Goal: Transaction & Acquisition: Purchase product/service

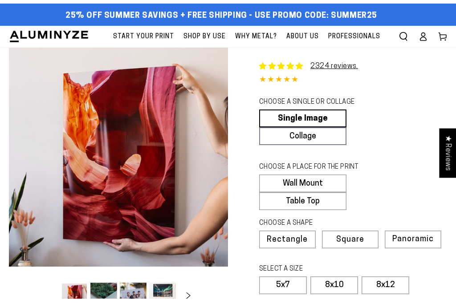
select select "**********"
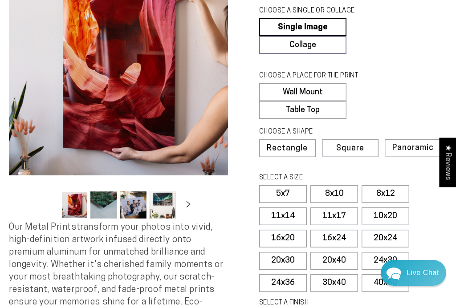
click at [390, 226] on label "10x20" at bounding box center [386, 217] width 48 height 18
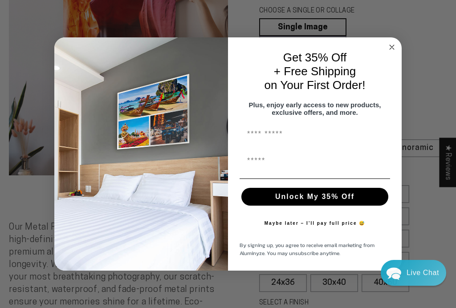
click at [299, 140] on input "First Name" at bounding box center [315, 134] width 151 height 18
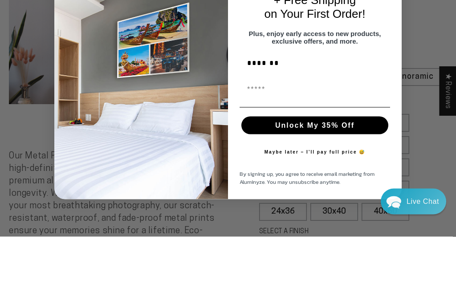
type input "*******"
click at [291, 152] on input "First Name" at bounding box center [315, 161] width 151 height 18
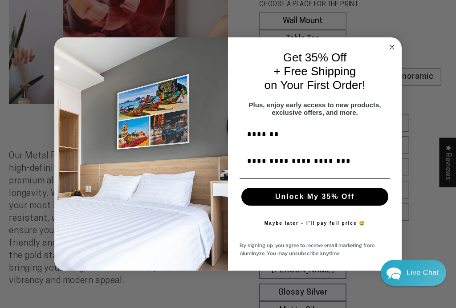
type input "**********"
click at [335, 206] on button "Unlock My 35% Off" at bounding box center [315, 197] width 147 height 18
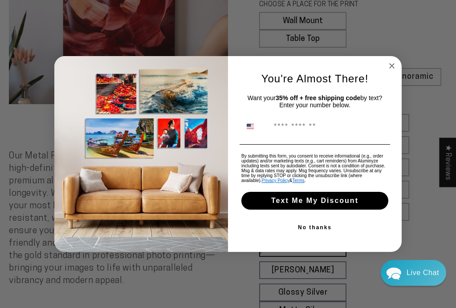
click at [335, 132] on input "Phone Number" at bounding box center [329, 126] width 119 height 17
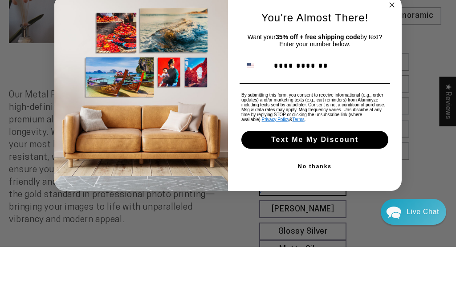
scroll to position [233, 0]
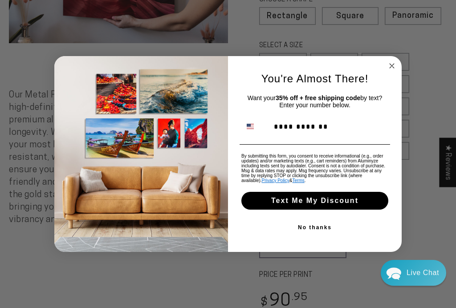
type input "**********"
click at [357, 210] on button "Text Me My Discount" at bounding box center [315, 201] width 147 height 18
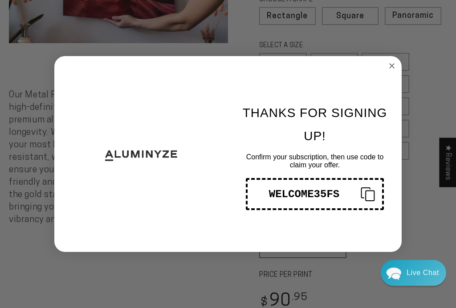
click at [386, 82] on div "THANKS FOR SIGNING UP! Confirm your subscription, then use code to claim your o…" at bounding box center [310, 154] width 165 height 178
click at [396, 71] on circle "Close dialog" at bounding box center [392, 66] width 10 height 10
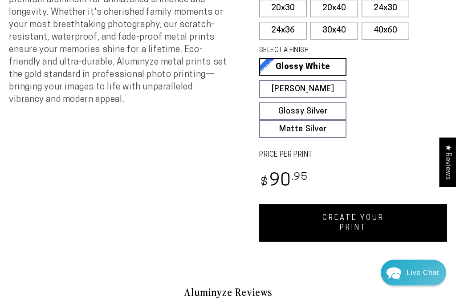
scroll to position [353, 0]
click at [351, 225] on link "CREATE YOUR PRINT" at bounding box center [353, 223] width 188 height 37
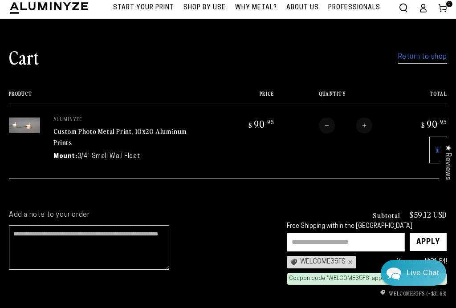
scroll to position [15, 0]
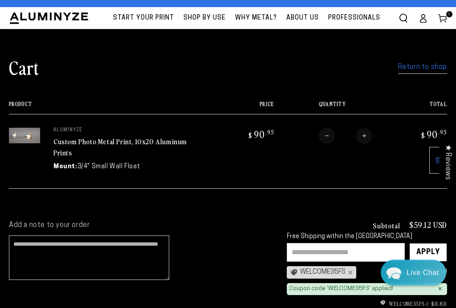
click at [422, 72] on link "Return to shop" at bounding box center [422, 68] width 49 height 13
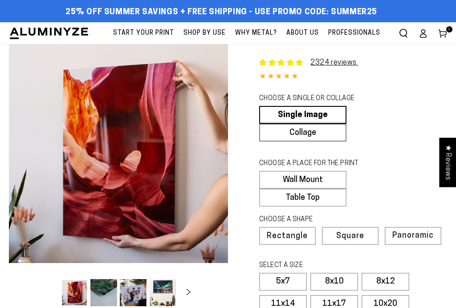
select select "**********"
click at [329, 113] on link "Single Image" at bounding box center [302, 115] width 87 height 18
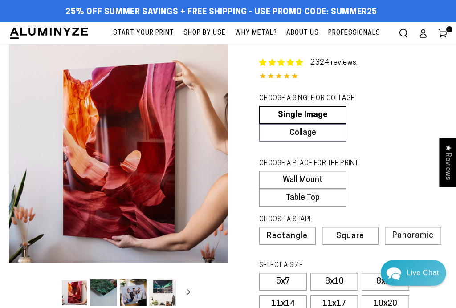
click at [322, 186] on label "Wall Mount" at bounding box center [302, 180] width 87 height 18
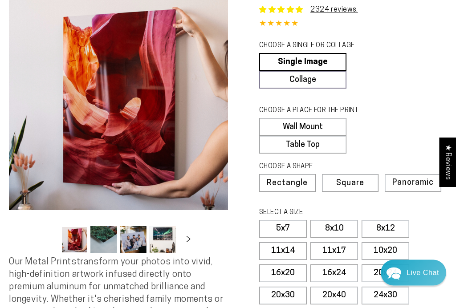
scroll to position [53, 0]
click at [301, 188] on span "Rectangle" at bounding box center [287, 184] width 41 height 8
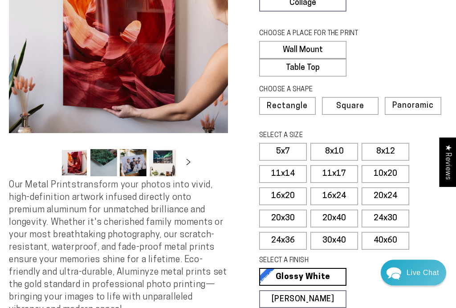
scroll to position [130, 0]
click at [390, 183] on label "10x20" at bounding box center [386, 174] width 48 height 18
click at [327, 285] on link "Glossy White Glossy White Our bright white glossy surface increases color satur…" at bounding box center [302, 277] width 87 height 18
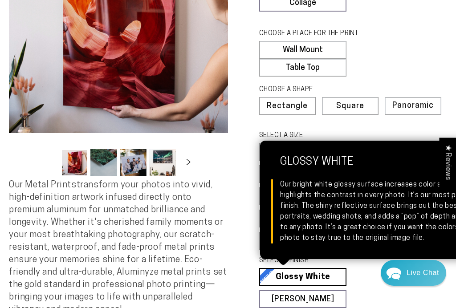
click at [324, 286] on link "Glossy White Glossy White Our bright white glossy surface increases color satur…" at bounding box center [302, 277] width 87 height 18
click at [374, 308] on fieldset "SELECT A FINISH Learn more Glossy White Glossy White Our bright white glossy su…" at bounding box center [350, 302] width 182 height 92
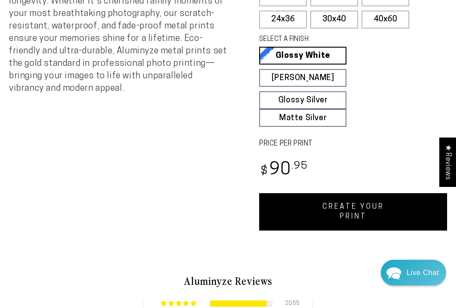
scroll to position [353, 0]
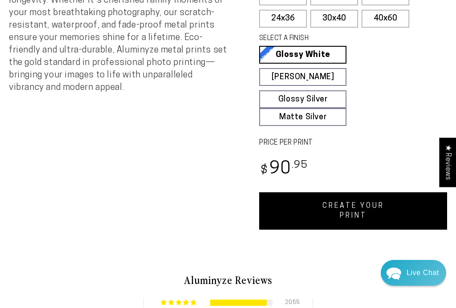
click at [345, 220] on link "CREATE YOUR PRINT" at bounding box center [353, 211] width 188 height 37
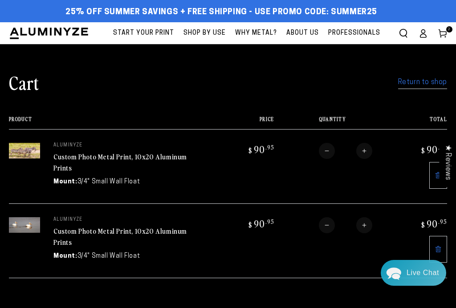
click at [423, 87] on link "Return to shop" at bounding box center [422, 82] width 49 height 13
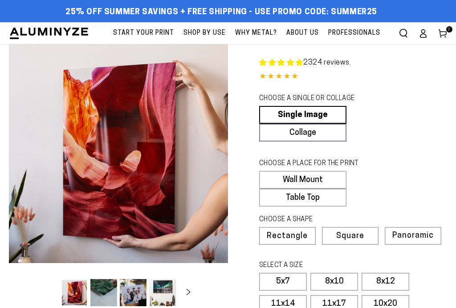
select select "**********"
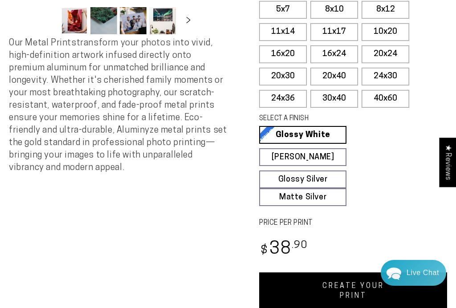
scroll to position [291, 0]
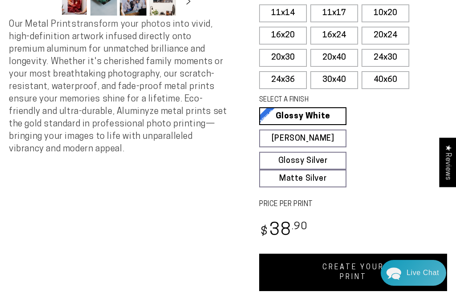
click at [382, 16] on label "10x20" at bounding box center [386, 13] width 48 height 18
click at [327, 281] on link "CREATE YOUR PRINT" at bounding box center [353, 272] width 188 height 37
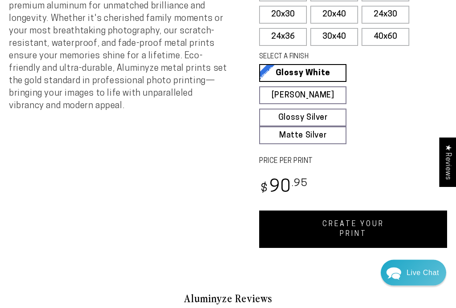
scroll to position [344, 0]
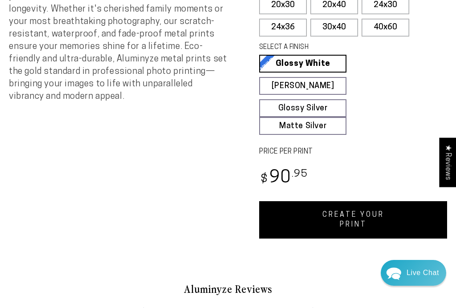
click at [345, 226] on link "CREATE YOUR PRINT" at bounding box center [353, 219] width 188 height 37
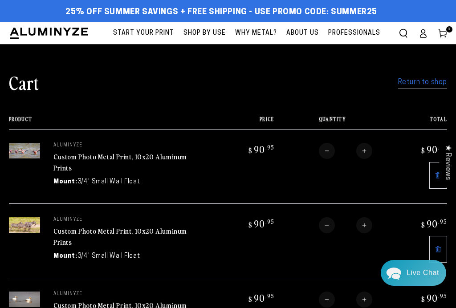
click at [415, 86] on link "Return to shop" at bounding box center [422, 82] width 49 height 13
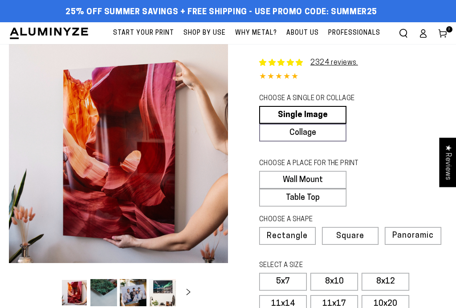
select select "**********"
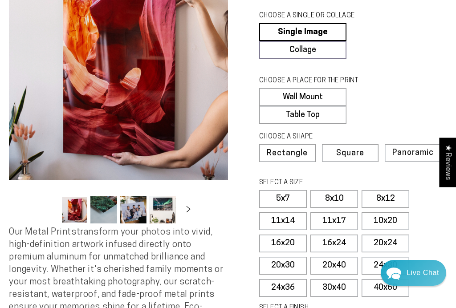
scroll to position [83, 0]
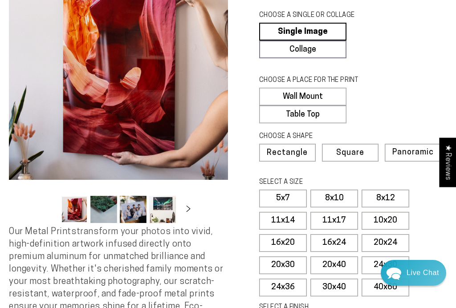
click at [391, 230] on label "10x20" at bounding box center [386, 221] width 48 height 18
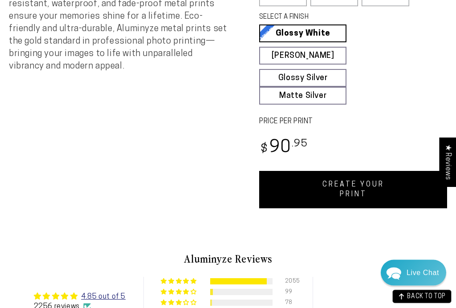
scroll to position [374, 0]
click at [350, 194] on link "CREATE YOUR PRINT" at bounding box center [353, 189] width 188 height 37
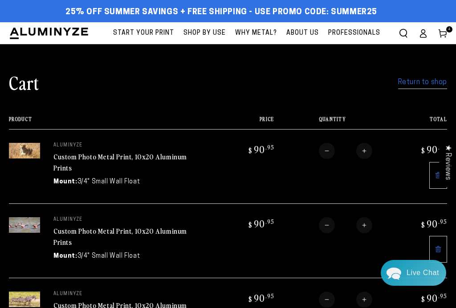
click at [418, 86] on link "Return to shop" at bounding box center [422, 82] width 49 height 13
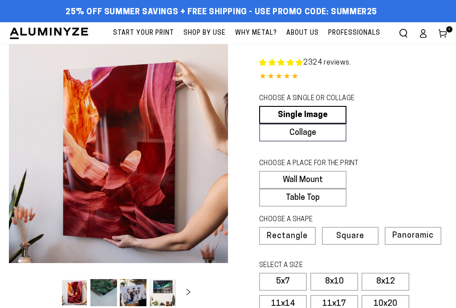
select select "**********"
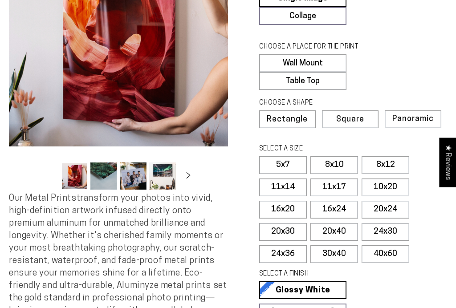
scroll to position [117, 0]
click at [385, 194] on label "10x20" at bounding box center [386, 188] width 48 height 18
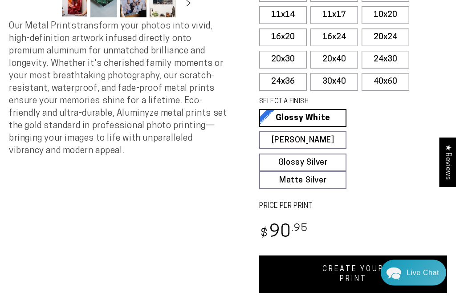
scroll to position [379, 0]
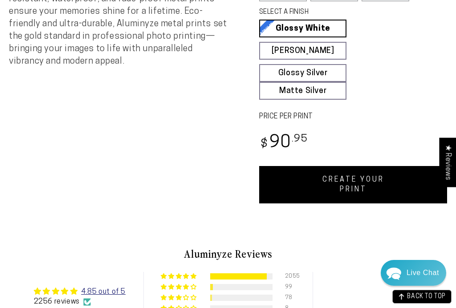
click at [346, 190] on link "CREATE YOUR PRINT" at bounding box center [353, 184] width 188 height 37
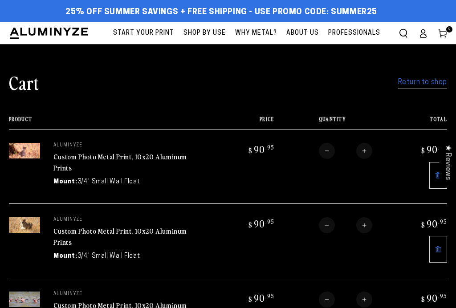
click at [418, 85] on link "Return to shop" at bounding box center [422, 82] width 49 height 13
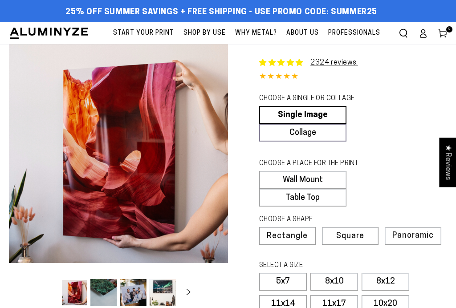
scroll to position [58, 0]
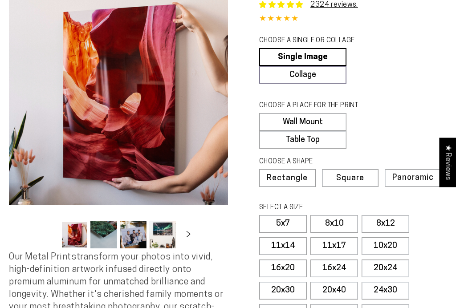
select select "**********"
click at [390, 254] on label "10x20" at bounding box center [386, 247] width 48 height 18
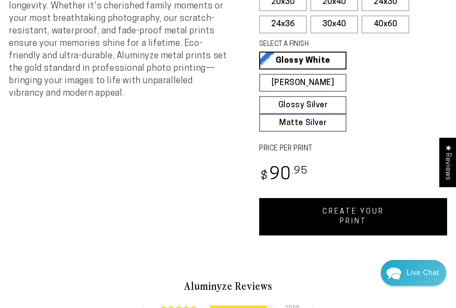
scroll to position [350, 0]
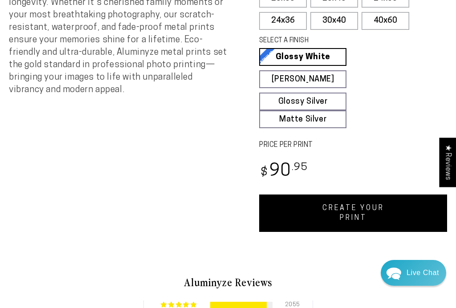
click at [327, 221] on link "CREATE YOUR PRINT" at bounding box center [353, 213] width 188 height 37
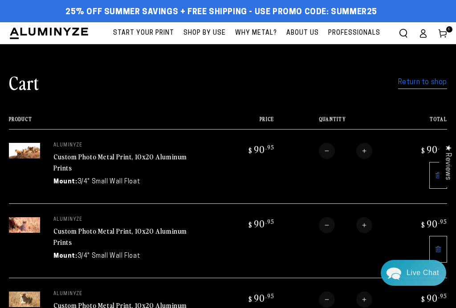
click at [423, 84] on link "Return to shop" at bounding box center [422, 82] width 49 height 13
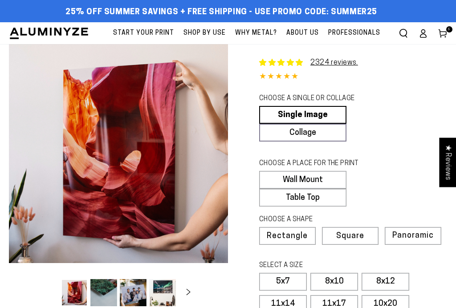
select select "**********"
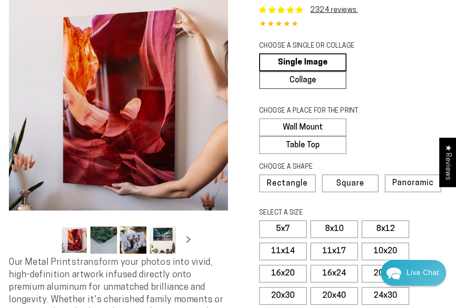
scroll to position [53, 0]
click at [387, 260] on label "10x20" at bounding box center [386, 252] width 48 height 18
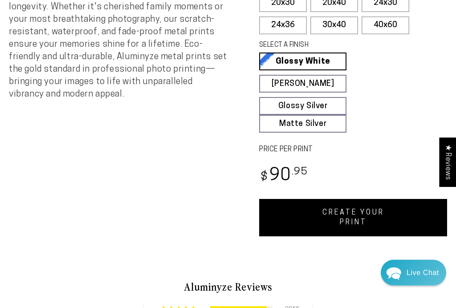
scroll to position [346, 0]
click at [348, 224] on link "CREATE YOUR PRINT" at bounding box center [353, 217] width 188 height 37
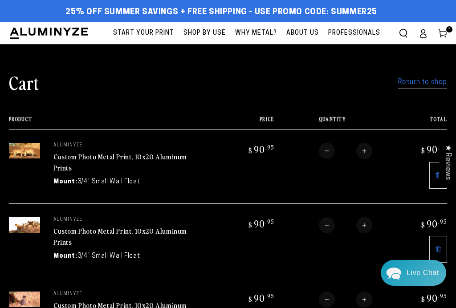
click at [420, 82] on link "Return to shop" at bounding box center [422, 82] width 49 height 13
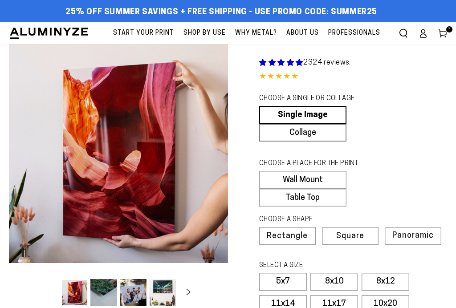
scroll to position [75, 0]
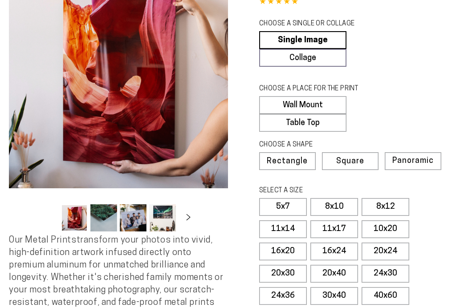
select select "**********"
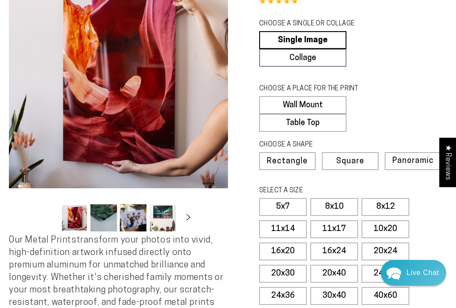
click at [393, 237] on label "10x20" at bounding box center [386, 230] width 48 height 18
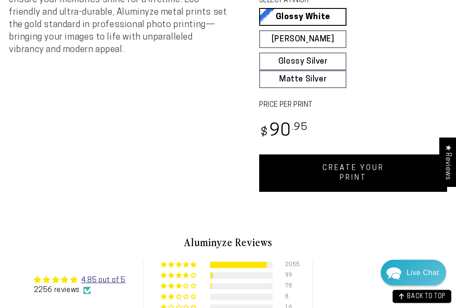
scroll to position [390, 0]
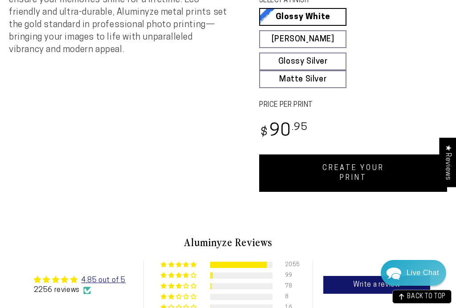
click at [348, 184] on link "CREATE YOUR PRINT" at bounding box center [353, 173] width 188 height 37
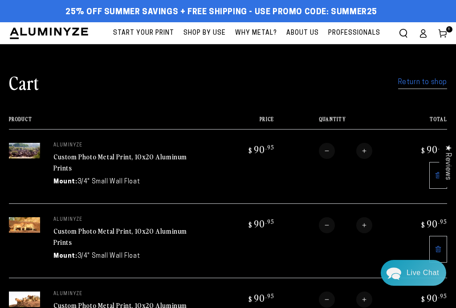
click at [422, 87] on link "Return to shop" at bounding box center [422, 82] width 49 height 13
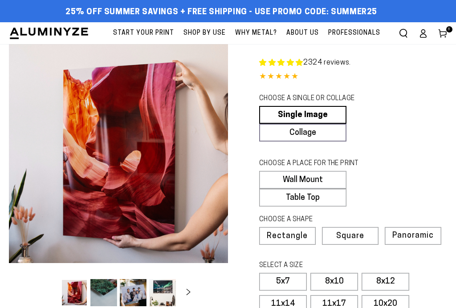
scroll to position [88, 0]
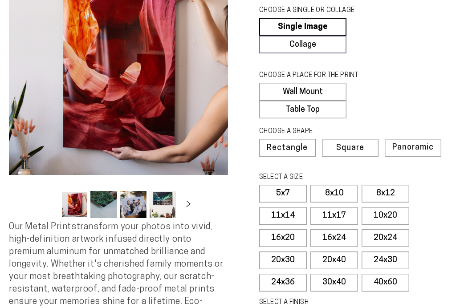
select select "**********"
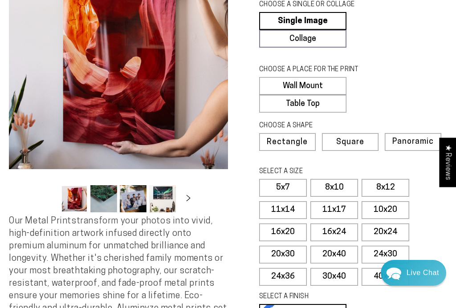
click at [387, 217] on label "10x20" at bounding box center [386, 210] width 48 height 18
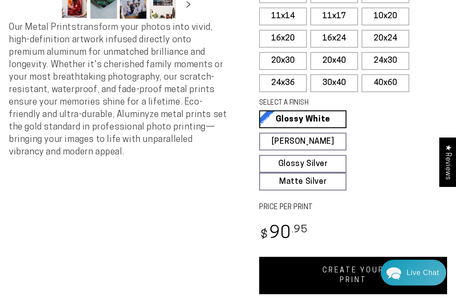
scroll to position [291, 0]
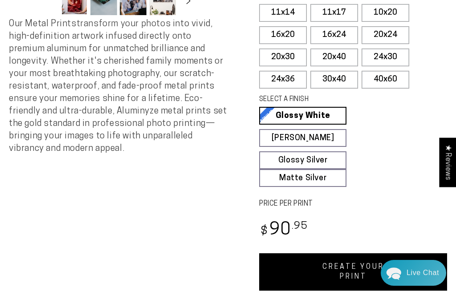
click at [337, 279] on link "CREATE YOUR PRINT" at bounding box center [353, 272] width 188 height 37
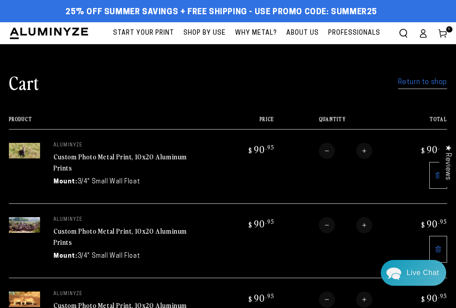
click at [415, 86] on link "Return to shop" at bounding box center [422, 82] width 49 height 13
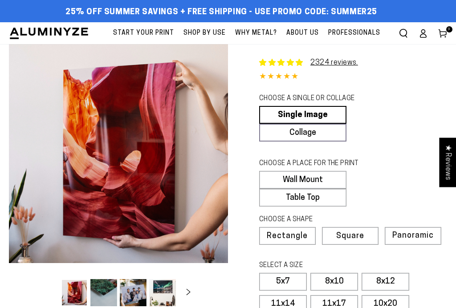
select select "**********"
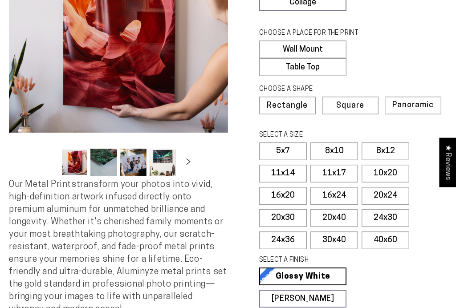
click at [387, 182] on label "10x20" at bounding box center [386, 174] width 48 height 18
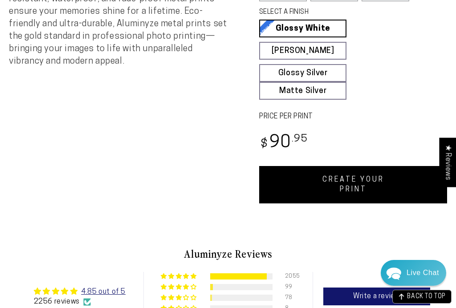
scroll to position [364, 0]
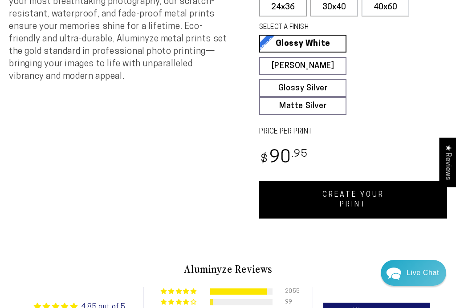
click at [358, 208] on link "CREATE YOUR PRINT" at bounding box center [353, 199] width 188 height 37
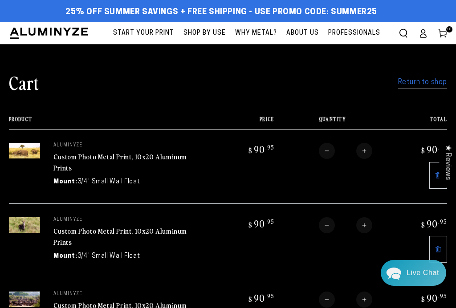
click at [423, 86] on link "Return to shop" at bounding box center [422, 82] width 49 height 13
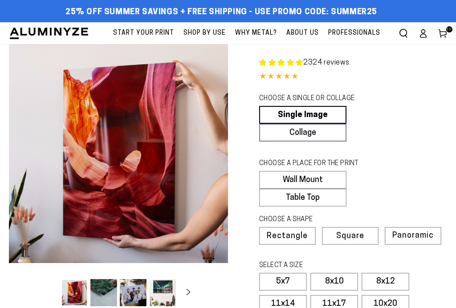
select select "**********"
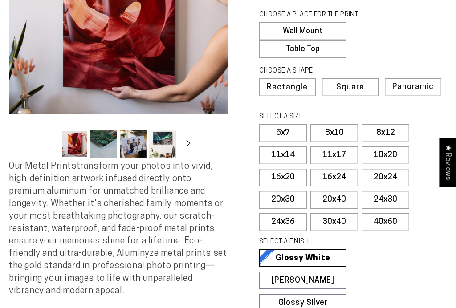
scroll to position [149, 0]
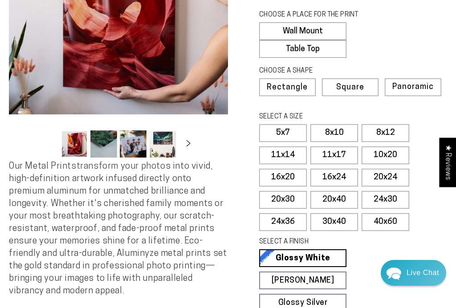
click at [390, 163] on label "10x20" at bounding box center [386, 156] width 48 height 18
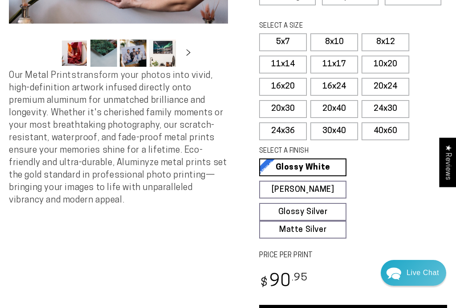
scroll to position [297, 0]
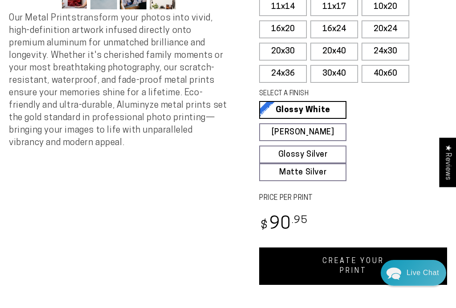
click at [344, 275] on link "CREATE YOUR PRINT" at bounding box center [353, 266] width 188 height 37
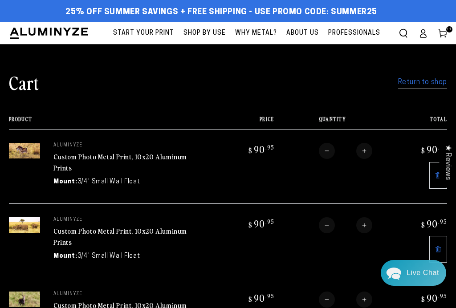
click at [426, 81] on link "Return to shop" at bounding box center [422, 82] width 49 height 13
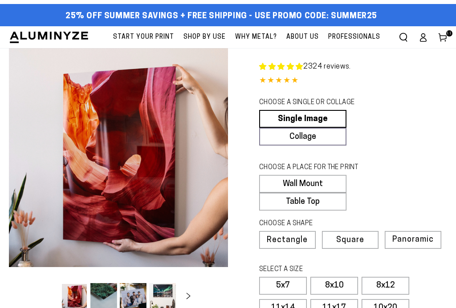
select select "**********"
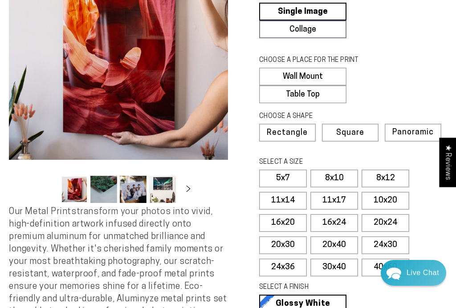
click at [393, 210] on label "10x20" at bounding box center [386, 201] width 48 height 18
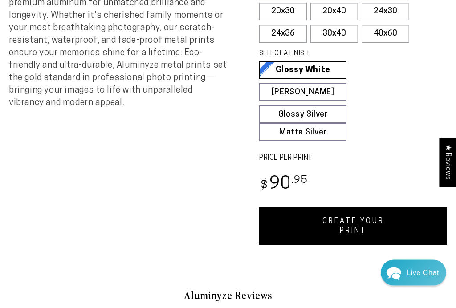
scroll to position [341, 0]
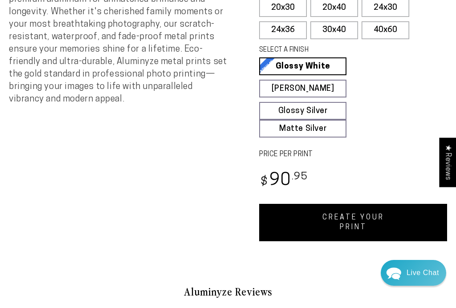
click at [341, 230] on link "CREATE YOUR PRINT" at bounding box center [353, 222] width 188 height 37
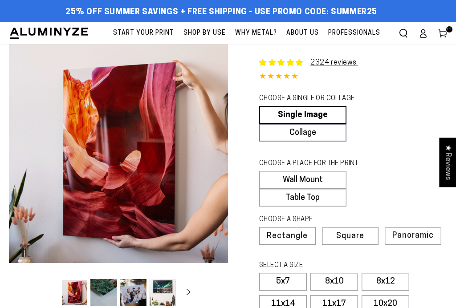
select select "**********"
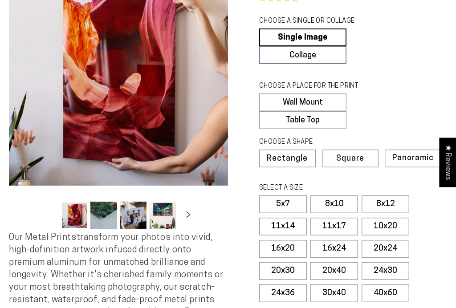
scroll to position [101, 0]
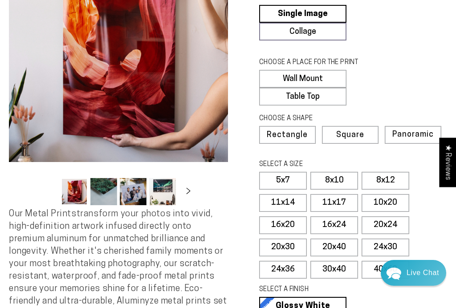
click at [390, 212] on label "10x20" at bounding box center [386, 203] width 48 height 18
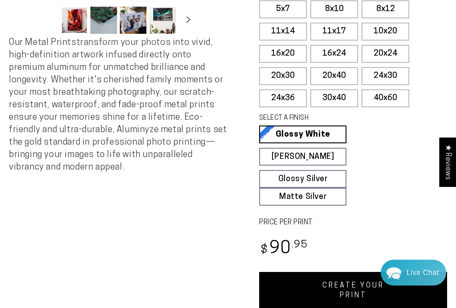
scroll to position [275, 0]
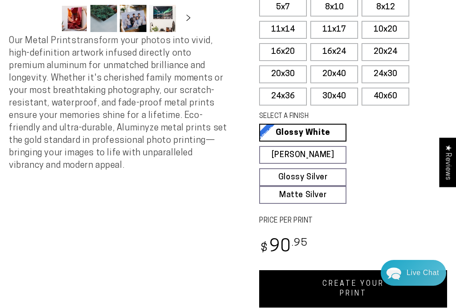
click at [322, 287] on link "CREATE YOUR PRINT" at bounding box center [353, 289] width 188 height 37
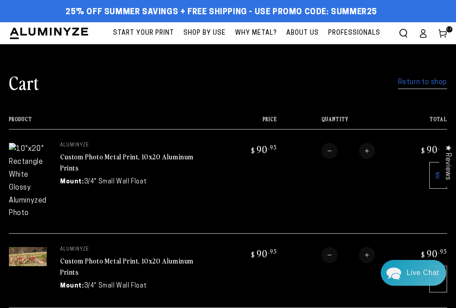
click at [412, 82] on link "Return to shop" at bounding box center [422, 82] width 49 height 13
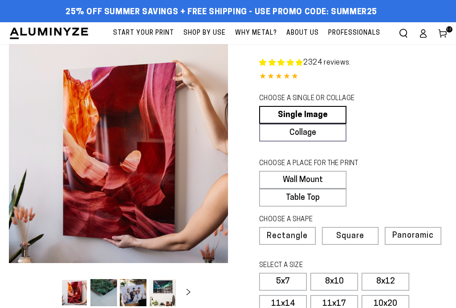
select select "**********"
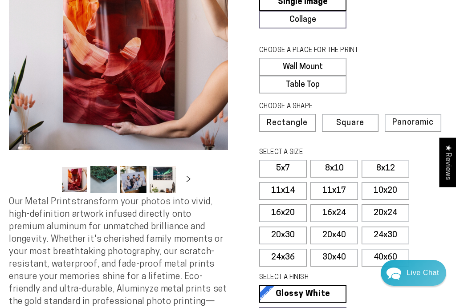
scroll to position [113, 0]
click at [341, 198] on label "11x17" at bounding box center [335, 191] width 48 height 18
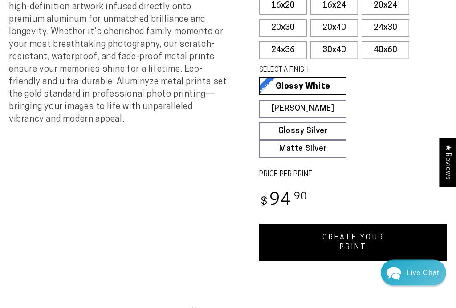
scroll to position [321, 0]
click at [351, 250] on link "CREATE YOUR PRINT" at bounding box center [353, 242] width 188 height 37
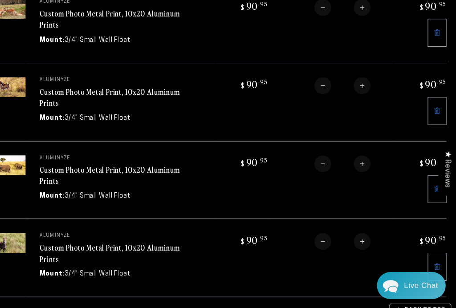
scroll to position [321, 0]
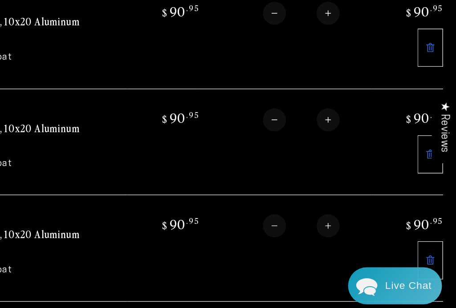
click at [435, 252] on icon at bounding box center [438, 255] width 7 height 7
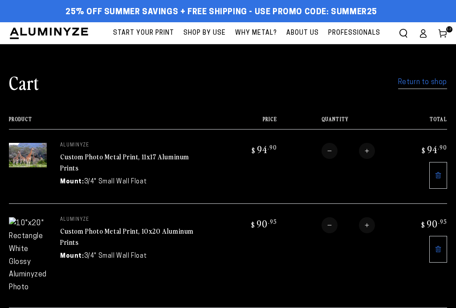
click at [60, 165] on link "Custom Photo Metal Print, 11x17 Aluminum Prints" at bounding box center [124, 162] width 129 height 21
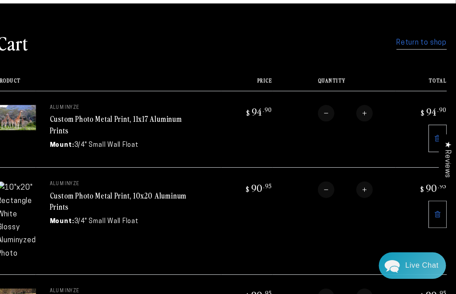
scroll to position [40, 0]
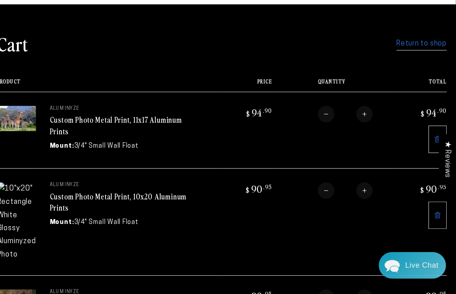
click at [431, 211] on link at bounding box center [439, 210] width 18 height 27
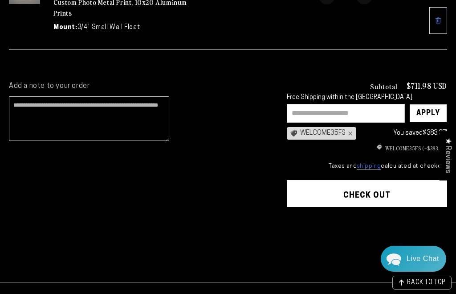
scroll to position [974, 0]
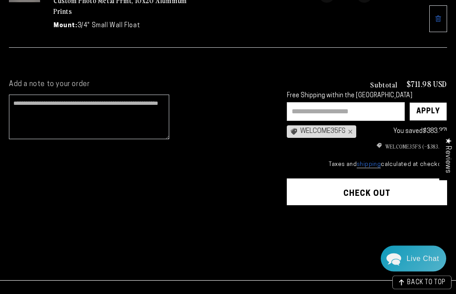
click at [375, 180] on button "Check out" at bounding box center [367, 192] width 160 height 27
